Goal: Task Accomplishment & Management: Use online tool/utility

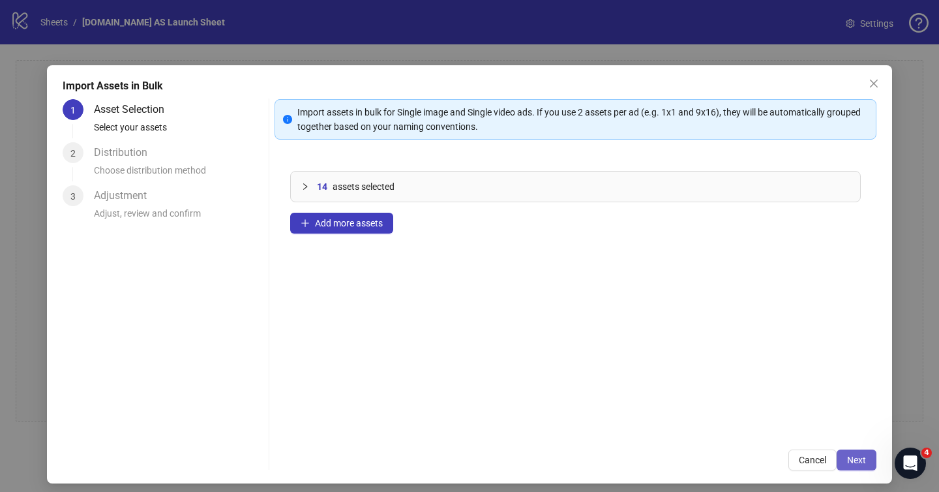
click at [857, 457] on span "Next" at bounding box center [856, 459] width 19 height 10
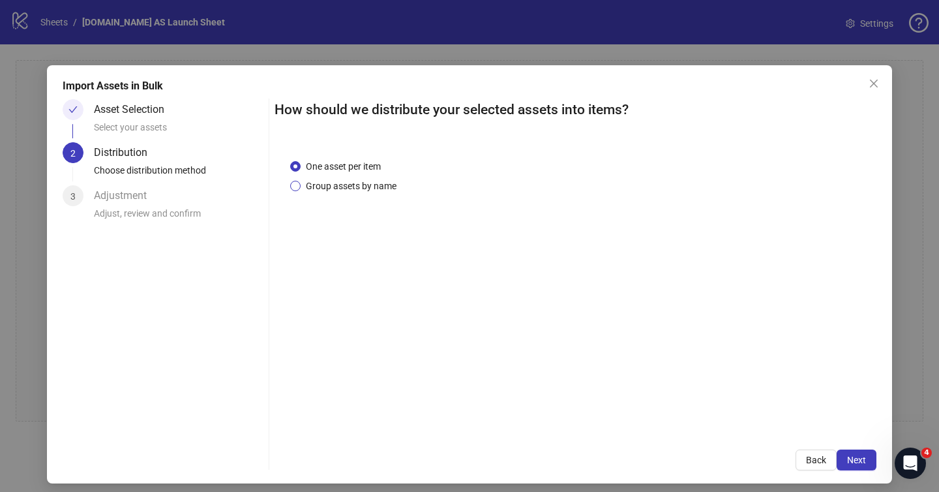
click at [335, 186] on span "Group assets by name" at bounding box center [351, 186] width 101 height 14
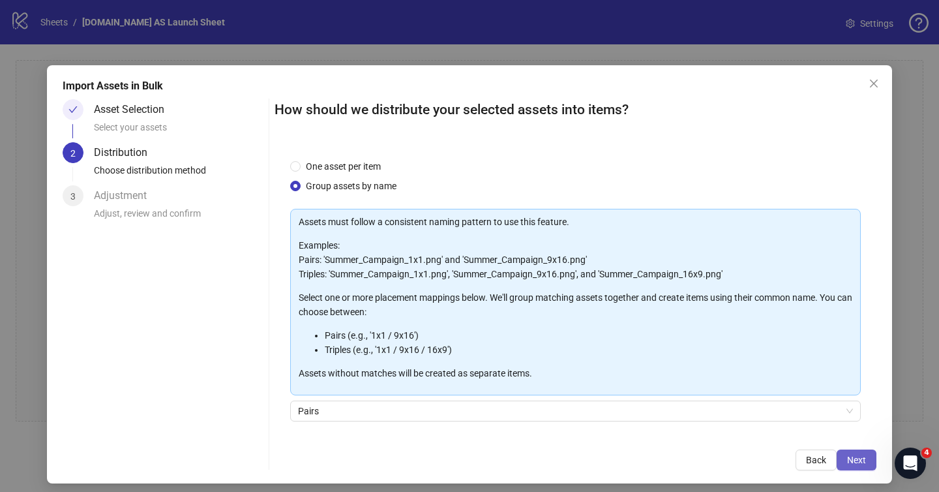
click at [859, 456] on span "Next" at bounding box center [856, 459] width 19 height 10
click at [182, 153] on div "Distribution Choose distribution method" at bounding box center [179, 163] width 170 height 43
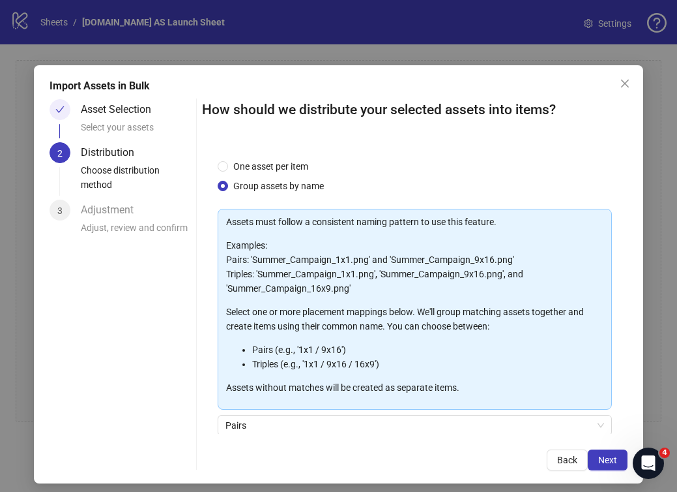
scroll to position [106, 0]
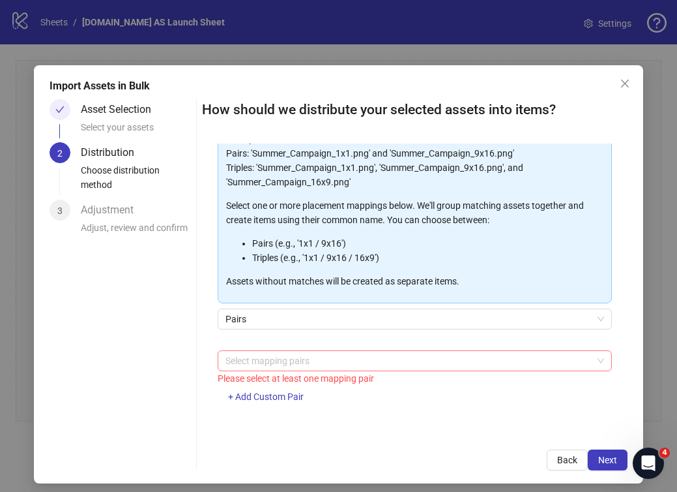
click at [388, 364] on div at bounding box center [408, 360] width 376 height 18
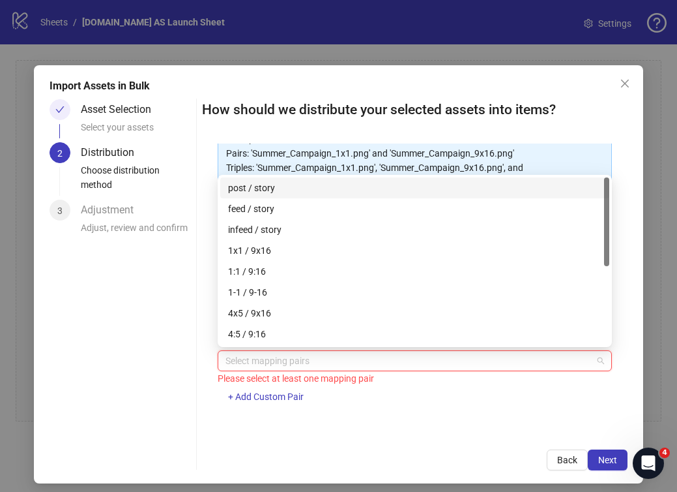
click at [388, 365] on div at bounding box center [408, 360] width 376 height 18
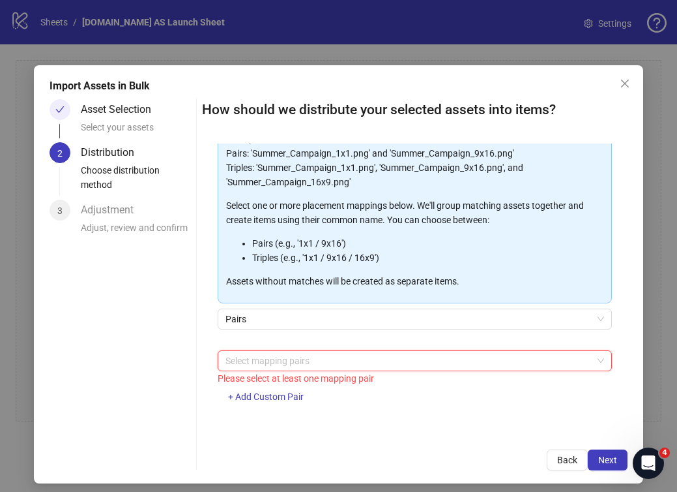
scroll to position [7, 0]
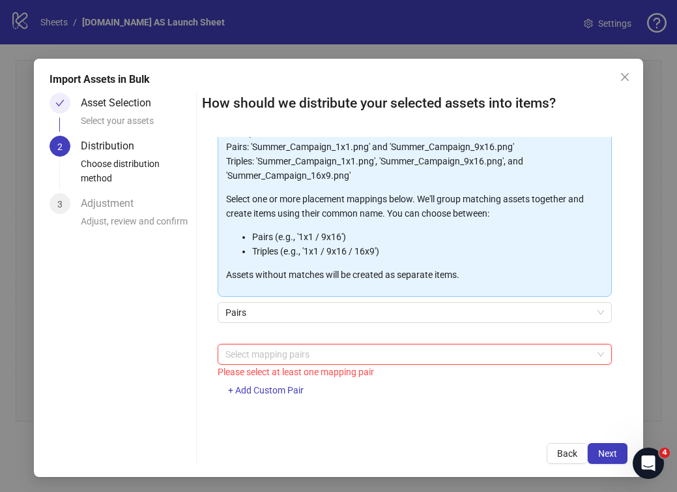
click at [352, 357] on div at bounding box center [408, 354] width 376 height 18
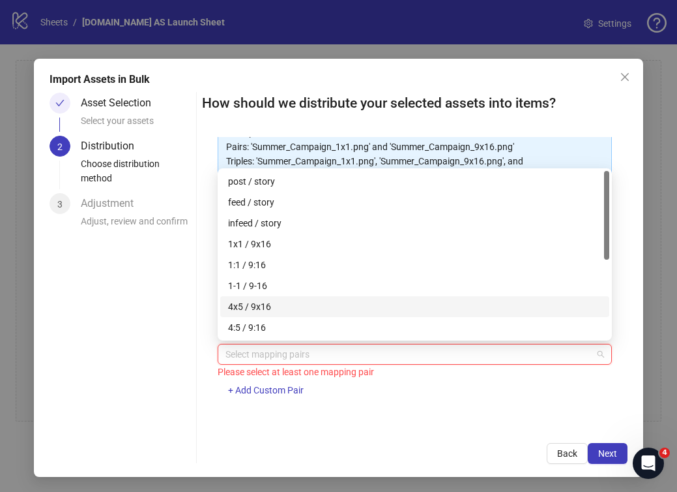
click at [314, 304] on div "4x5 / 9x16" at bounding box center [415, 306] width 374 height 14
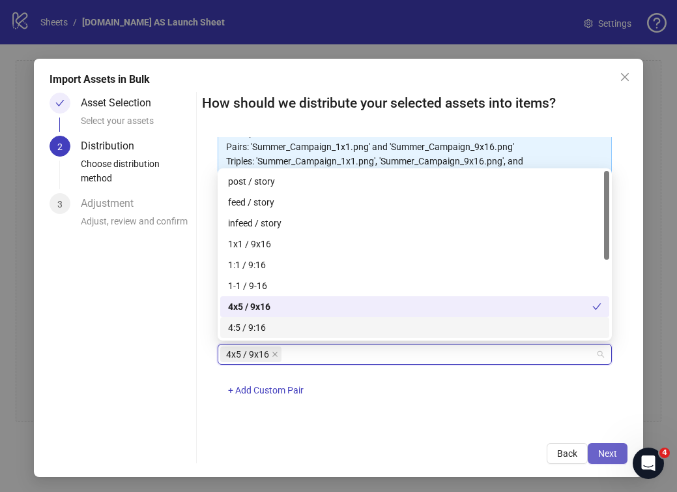
click at [597, 446] on button "Next" at bounding box center [608, 453] width 40 height 21
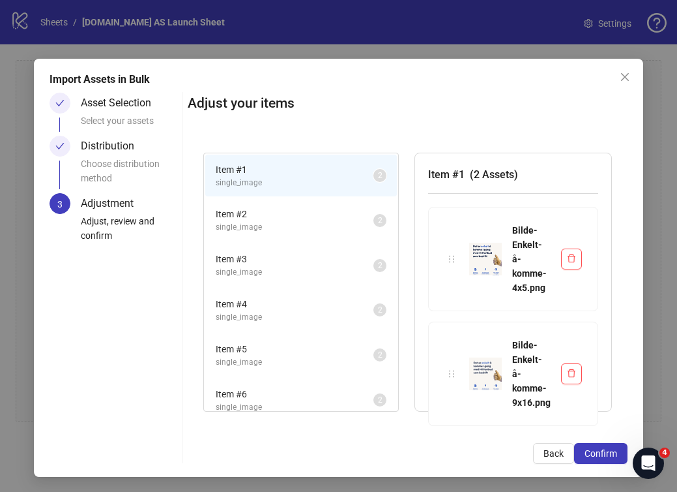
click at [300, 225] on span "single_image" at bounding box center [295, 227] width 158 height 12
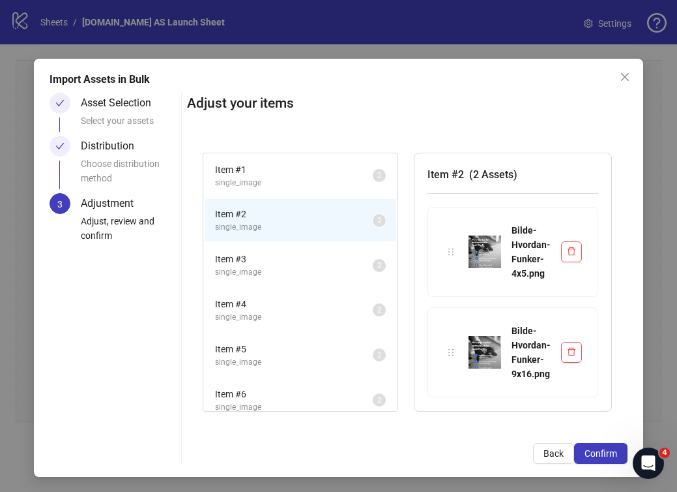
click at [285, 253] on span "Item # 3" at bounding box center [294, 259] width 158 height 14
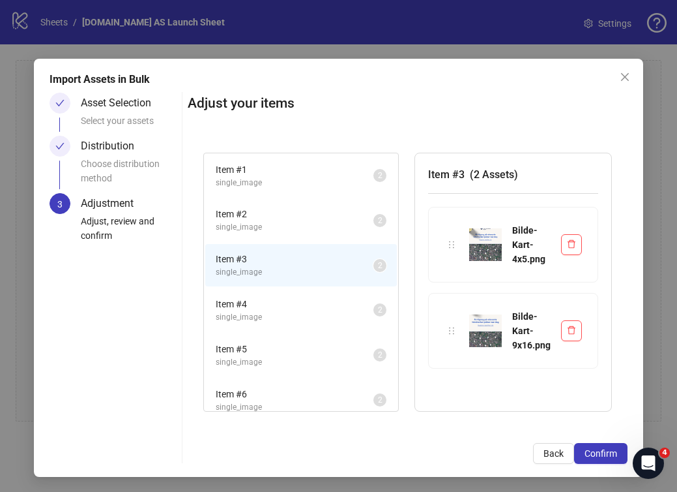
click at [299, 311] on span "single_image" at bounding box center [295, 317] width 158 height 12
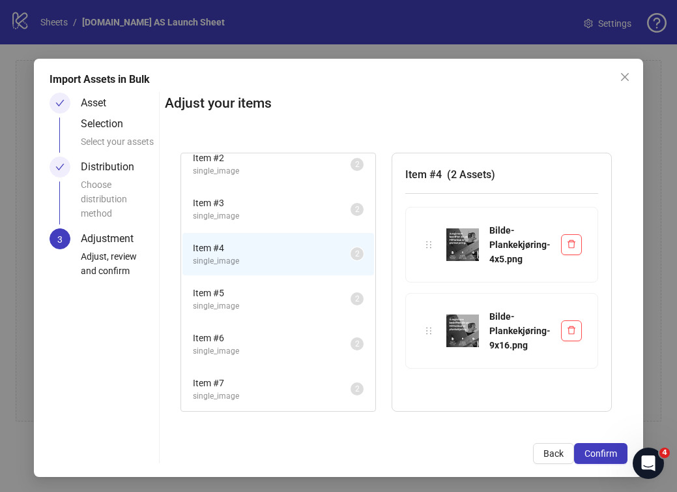
scroll to position [57, 0]
click at [296, 309] on span "single_image" at bounding box center [272, 305] width 158 height 12
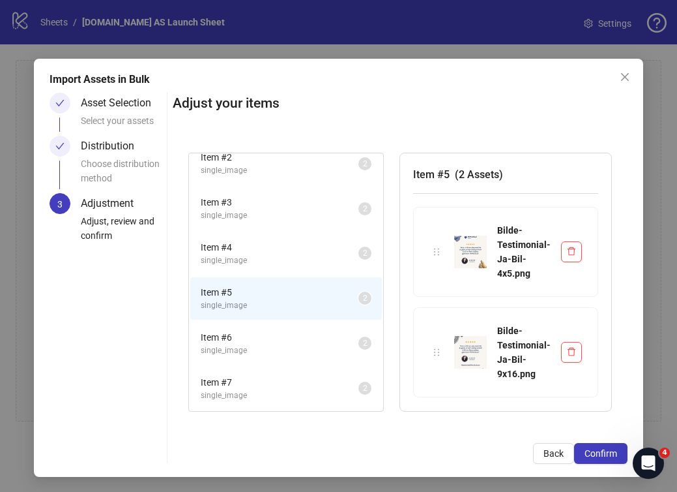
click at [286, 346] on span "single_image" at bounding box center [280, 350] width 158 height 12
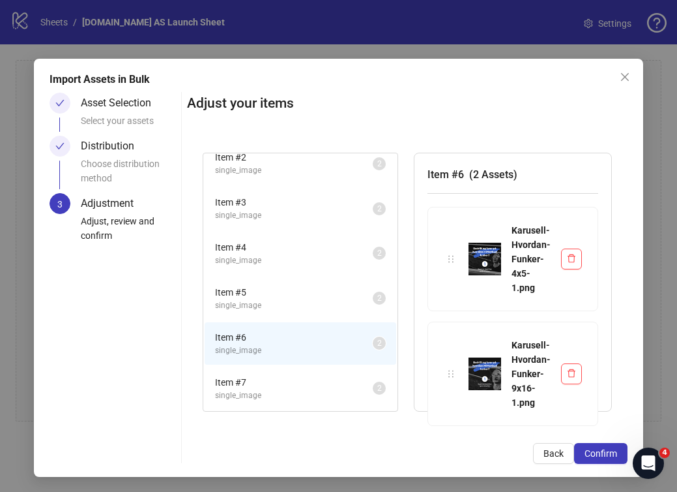
click at [284, 377] on span "Item # 7" at bounding box center [294, 382] width 158 height 14
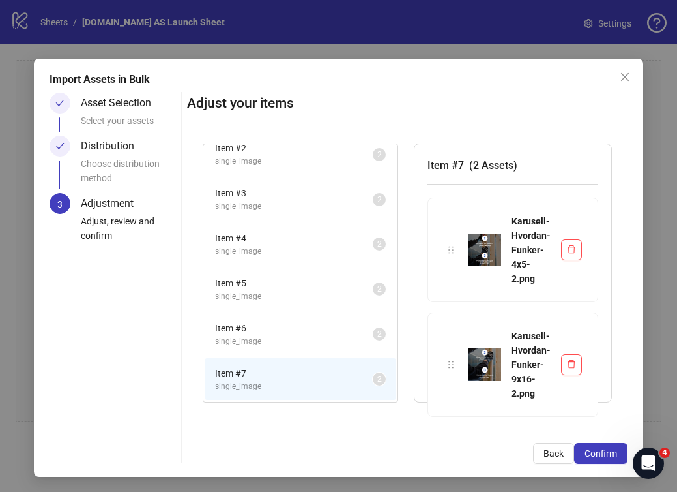
click at [239, 250] on span "single_image" at bounding box center [294, 251] width 158 height 12
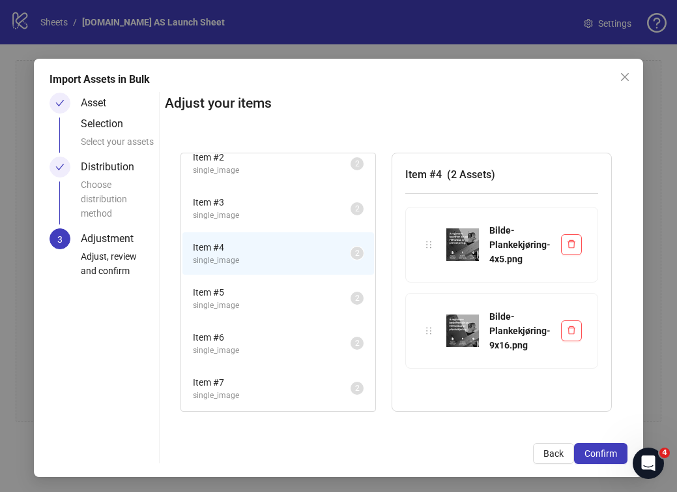
scroll to position [0, 0]
click at [319, 381] on span "Item # 7" at bounding box center [272, 382] width 158 height 14
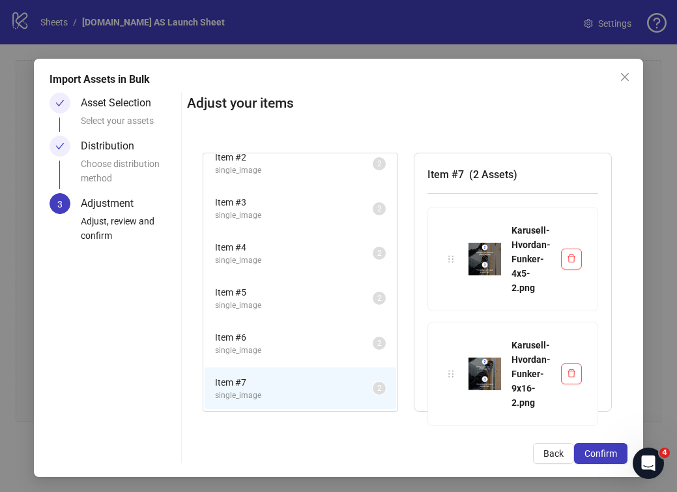
scroll to position [9, 0]
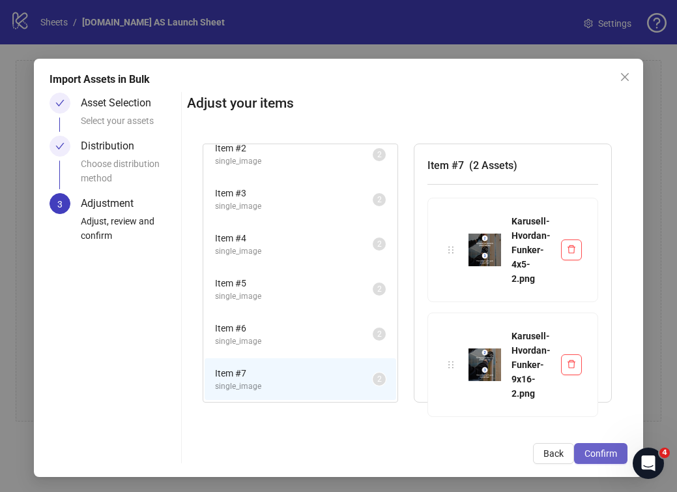
click at [590, 448] on span "Confirm" at bounding box center [601, 453] width 33 height 10
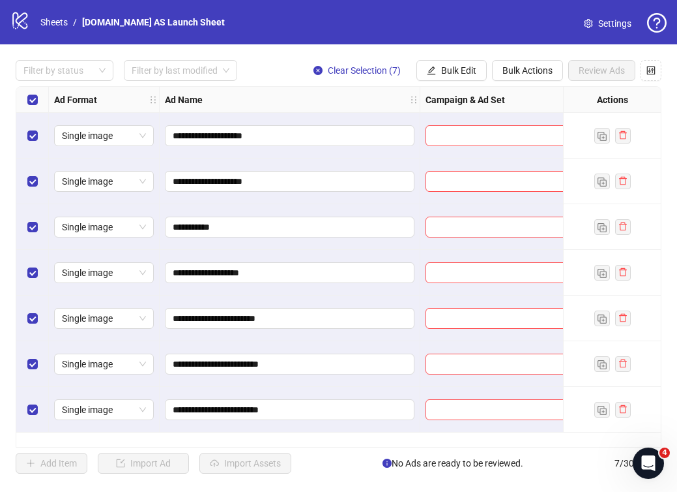
click at [333, 99] on div "Ad Name" at bounding box center [290, 100] width 261 height 26
click at [456, 140] on input "search" at bounding box center [512, 136] width 157 height 20
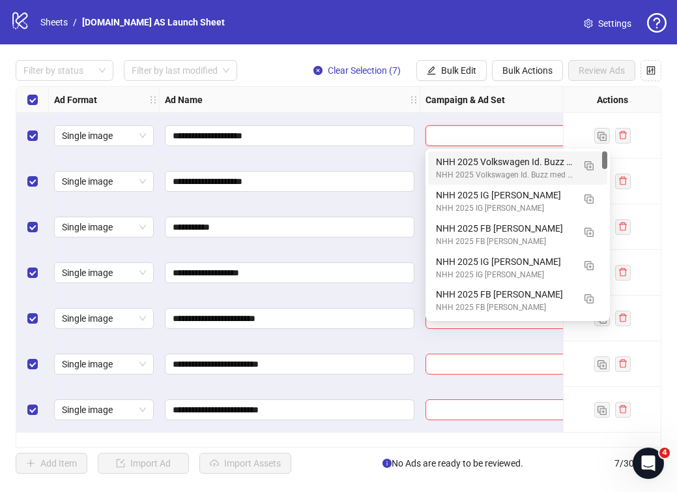
click at [456, 138] on input "search" at bounding box center [512, 136] width 157 height 20
click at [257, 40] on div "logo/logo-mobile Sheets / [DOMAIN_NAME] AS Launch Sheet Settings" at bounding box center [338, 22] width 677 height 44
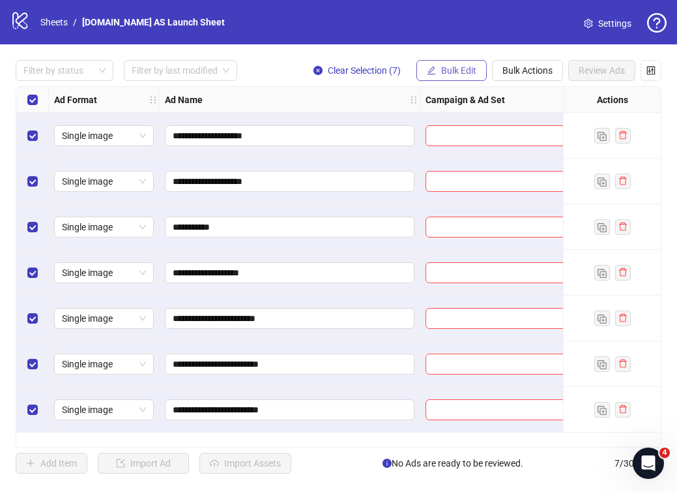
click at [448, 68] on span "Bulk Edit" at bounding box center [458, 70] width 35 height 10
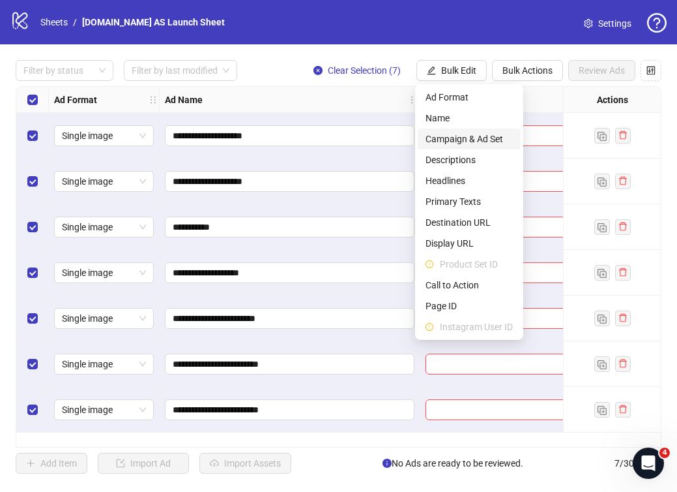
click at [456, 136] on span "Campaign & Ad Set" at bounding box center [469, 139] width 87 height 14
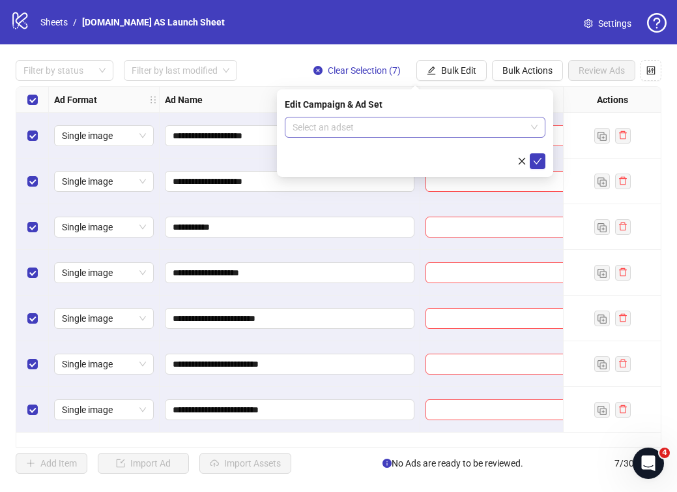
click at [419, 128] on input "search" at bounding box center [409, 127] width 233 height 20
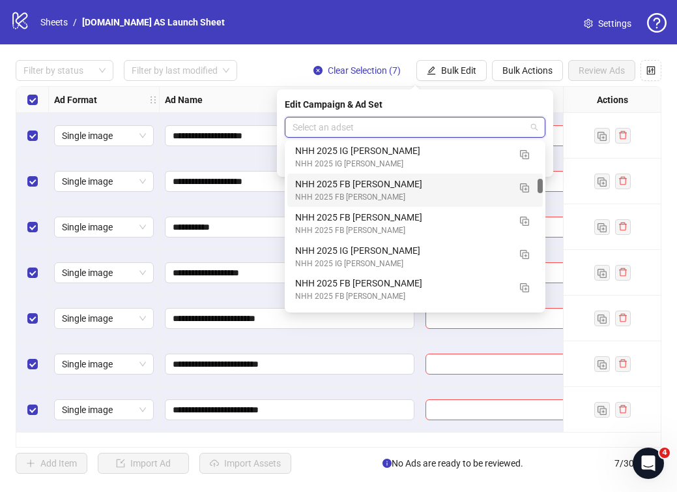
scroll to position [751, 0]
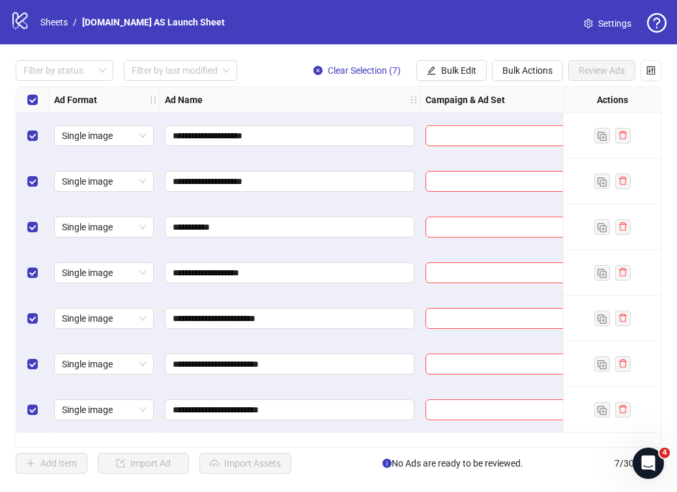
click at [417, 31] on div "logo/logo-mobile Sheets / [DOMAIN_NAME] AS Launch Sheet Settings" at bounding box center [338, 21] width 657 height 23
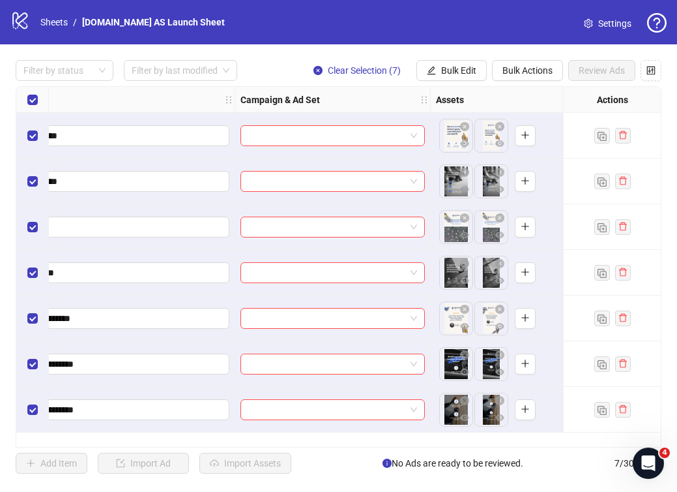
scroll to position [0, 308]
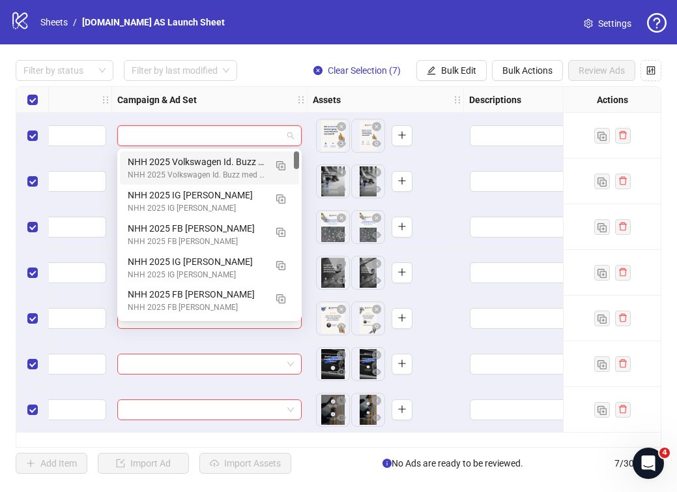
click at [246, 138] on input "search" at bounding box center [203, 136] width 157 height 20
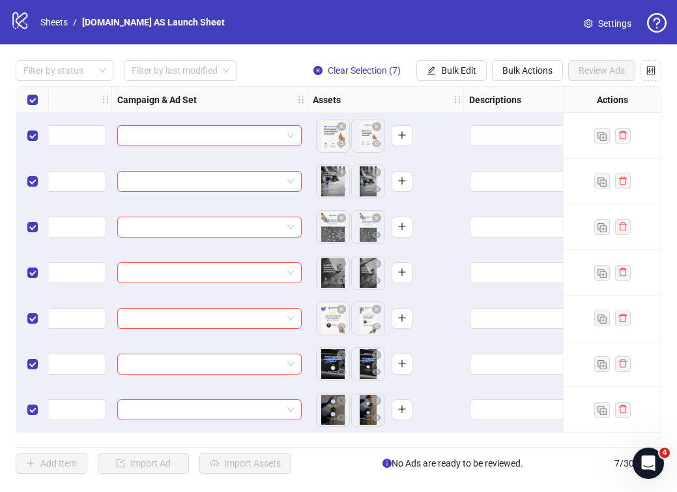
click at [243, 149] on div at bounding box center [210, 136] width 196 height 46
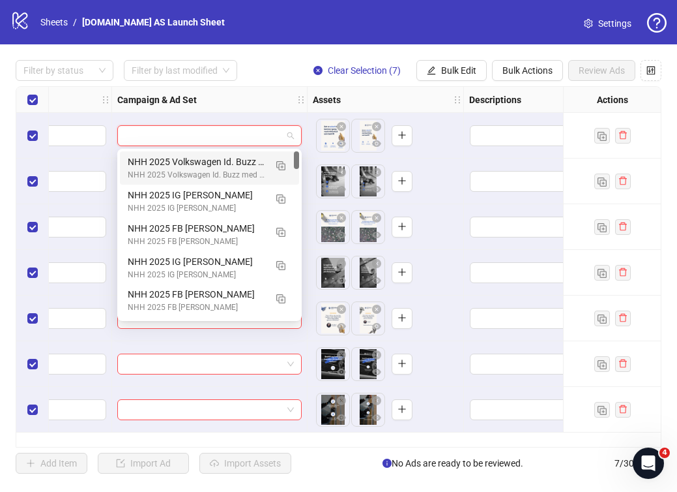
click at [236, 138] on input "search" at bounding box center [203, 136] width 157 height 20
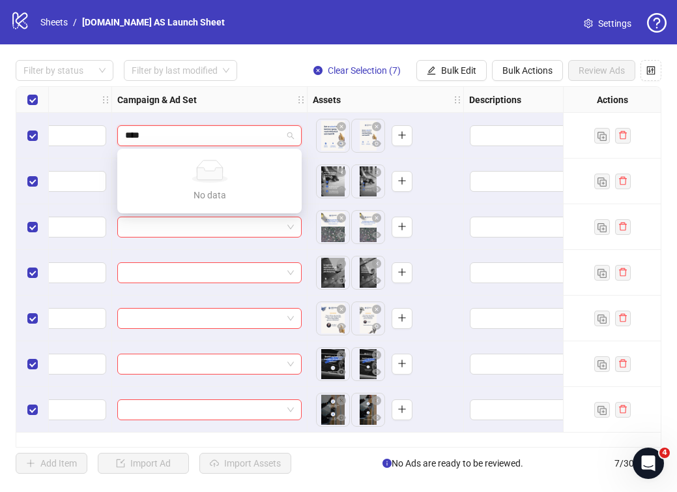
type input "*****"
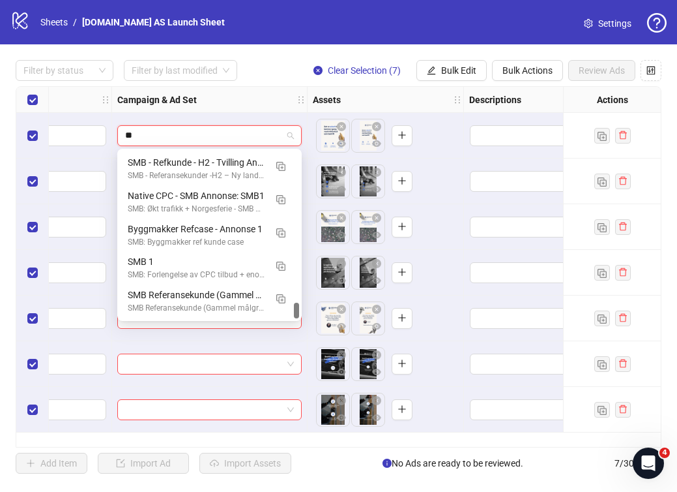
scroll to position [864, 0]
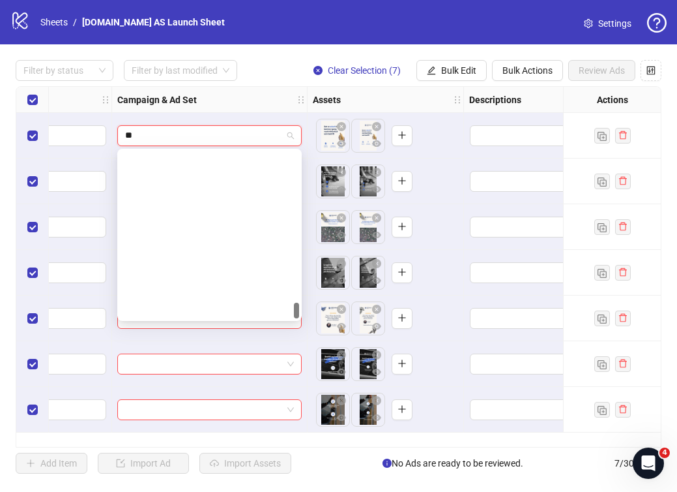
type input "***"
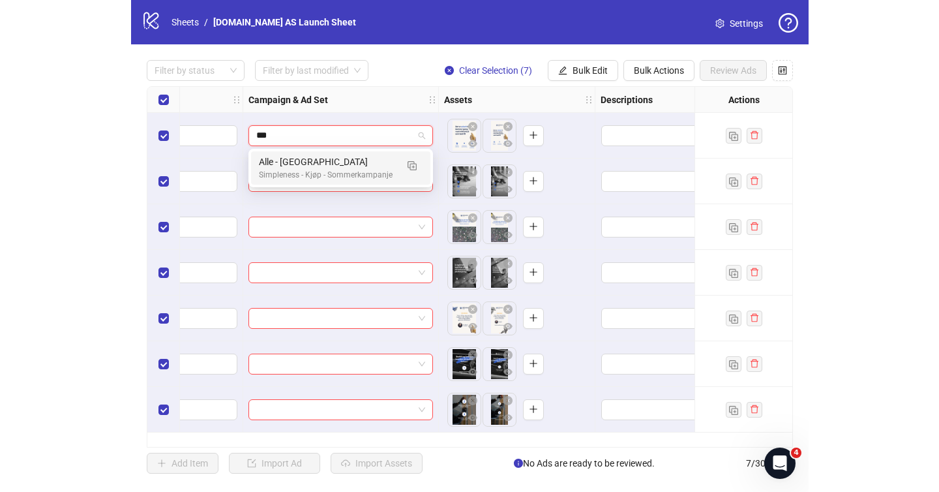
scroll to position [0, 0]
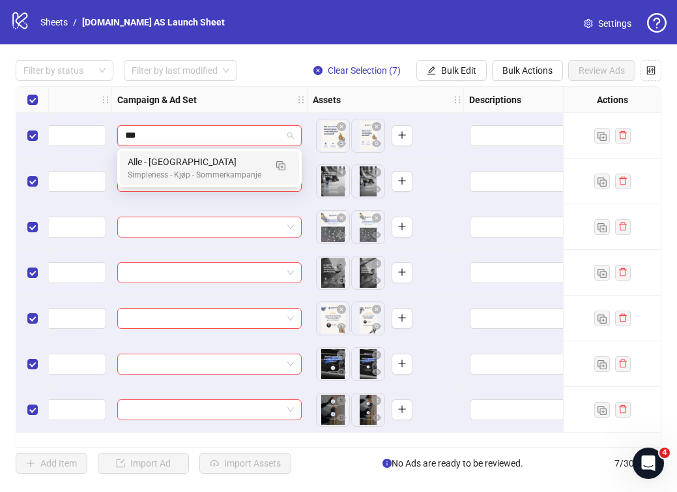
type input "****"
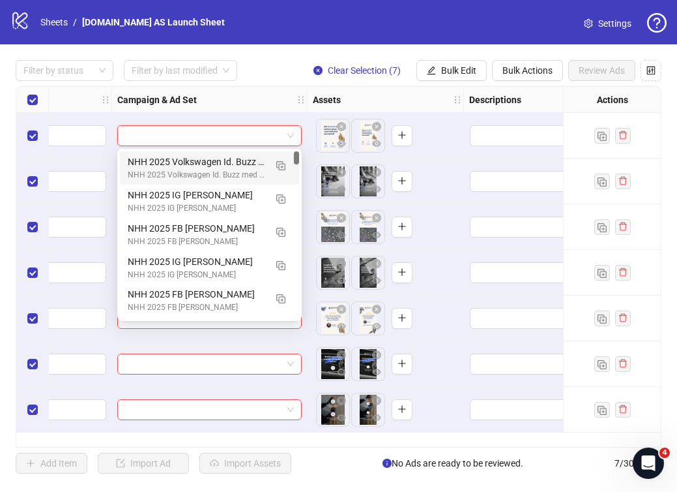
click at [250, 33] on div "logo/logo-mobile Sheets / [DOMAIN_NAME] AS Launch Sheet Settings" at bounding box center [338, 21] width 657 height 23
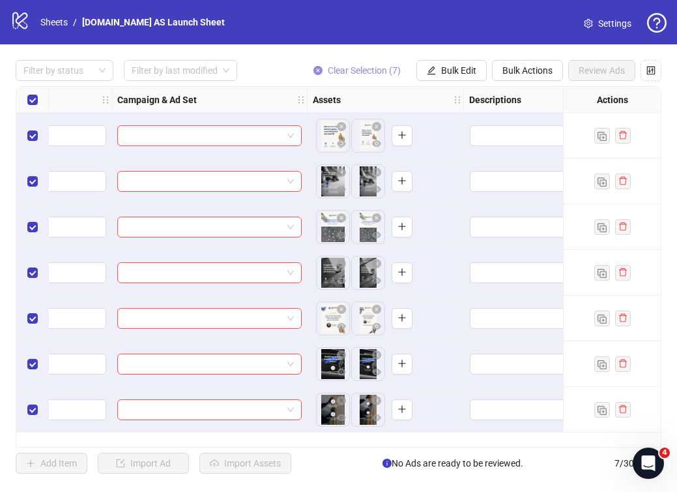
click at [334, 69] on span "Clear Selection (7)" at bounding box center [364, 70] width 73 height 10
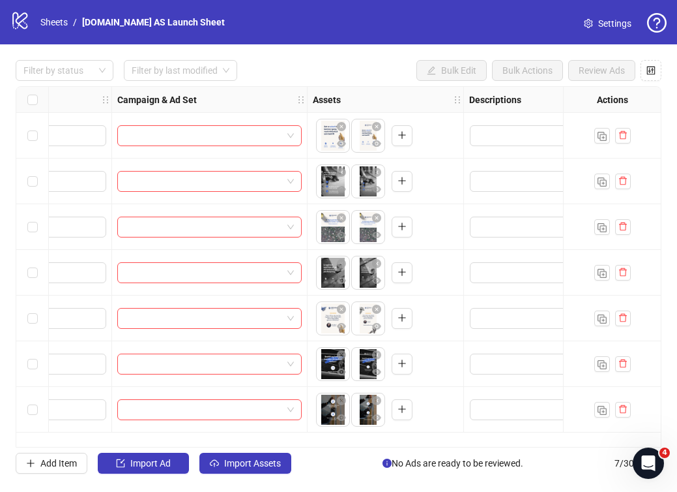
click at [2, 60] on div "**********" at bounding box center [338, 266] width 677 height 445
